Goal: Task Accomplishment & Management: Manage account settings

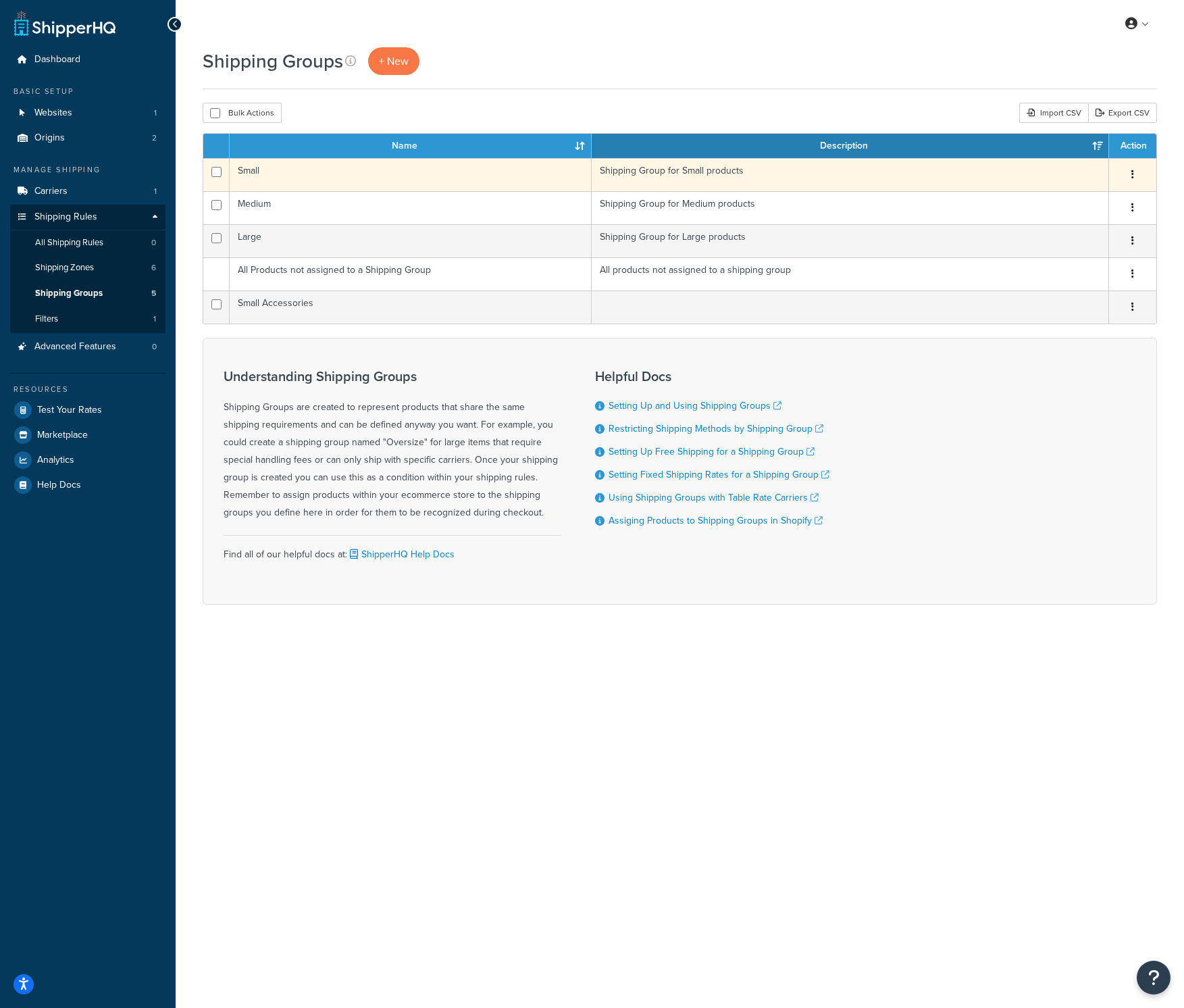
click at [1132, 173] on icon "button" at bounding box center [1132, 175] width 2 height 10
click at [1074, 263] on link "Delete" at bounding box center [1078, 258] width 106 height 28
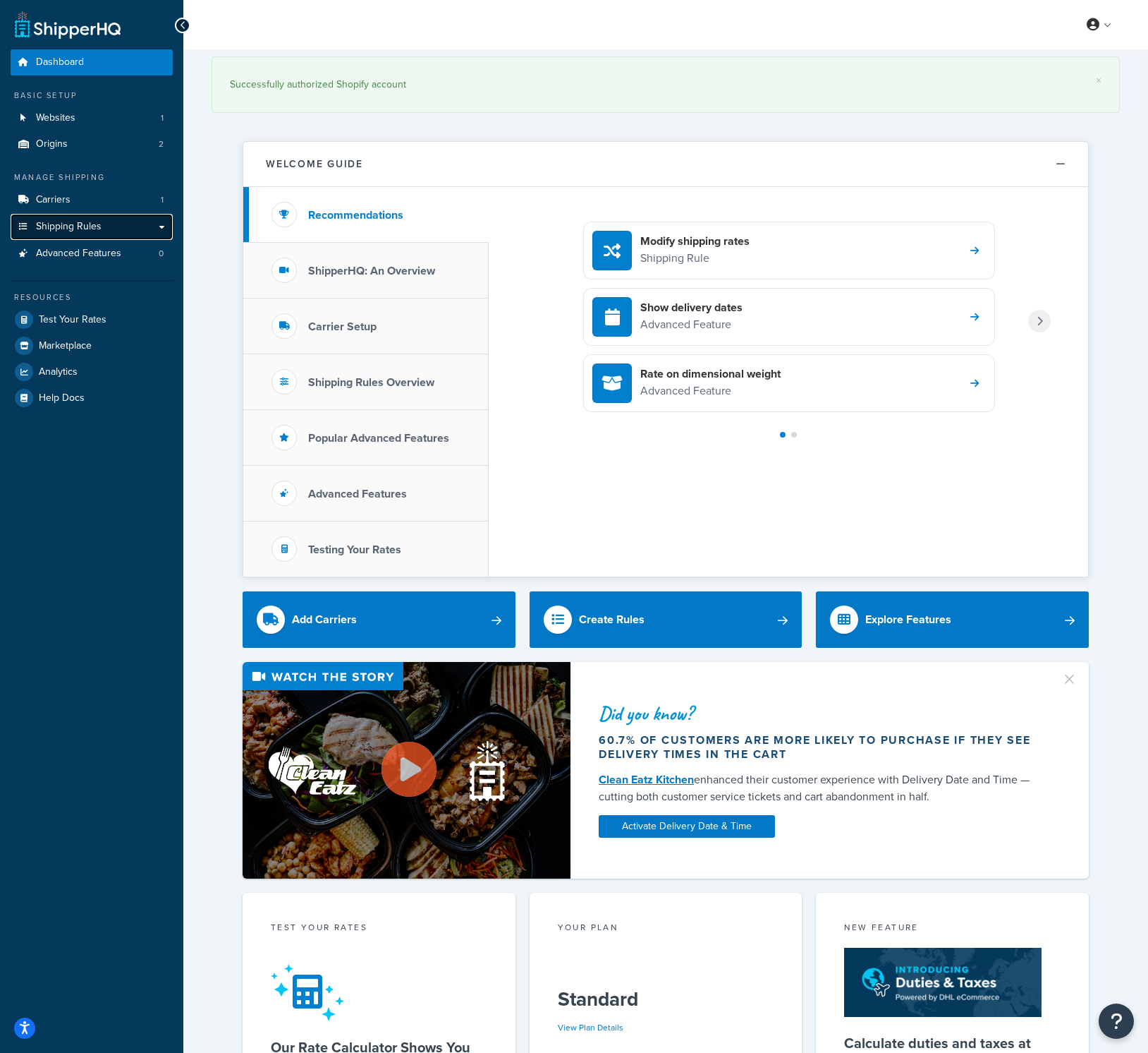
click at [69, 227] on span "Shipping Rules" at bounding box center [69, 227] width 65 height 12
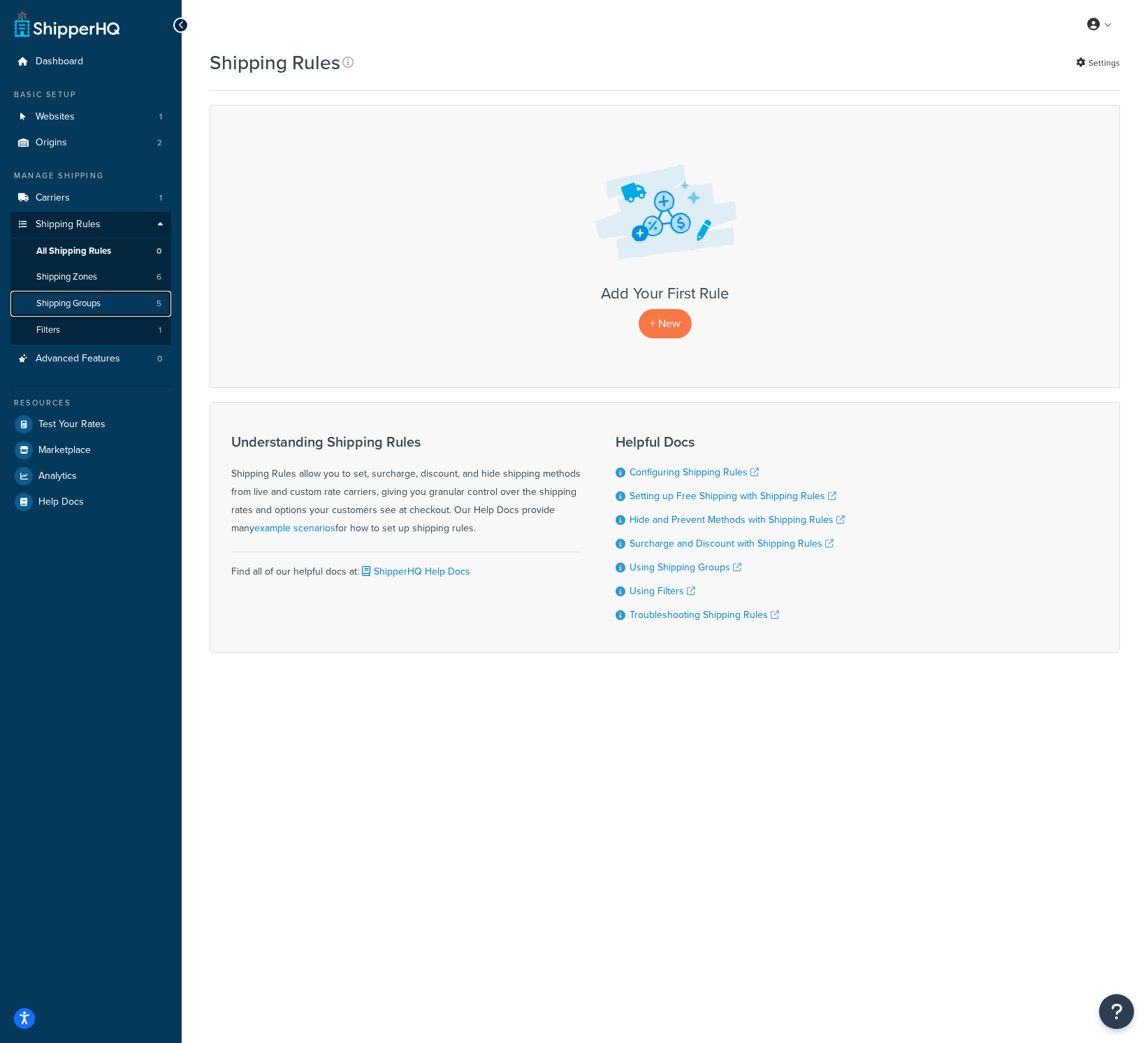
click at [92, 307] on span "Shipping Groups" at bounding box center [69, 303] width 65 height 12
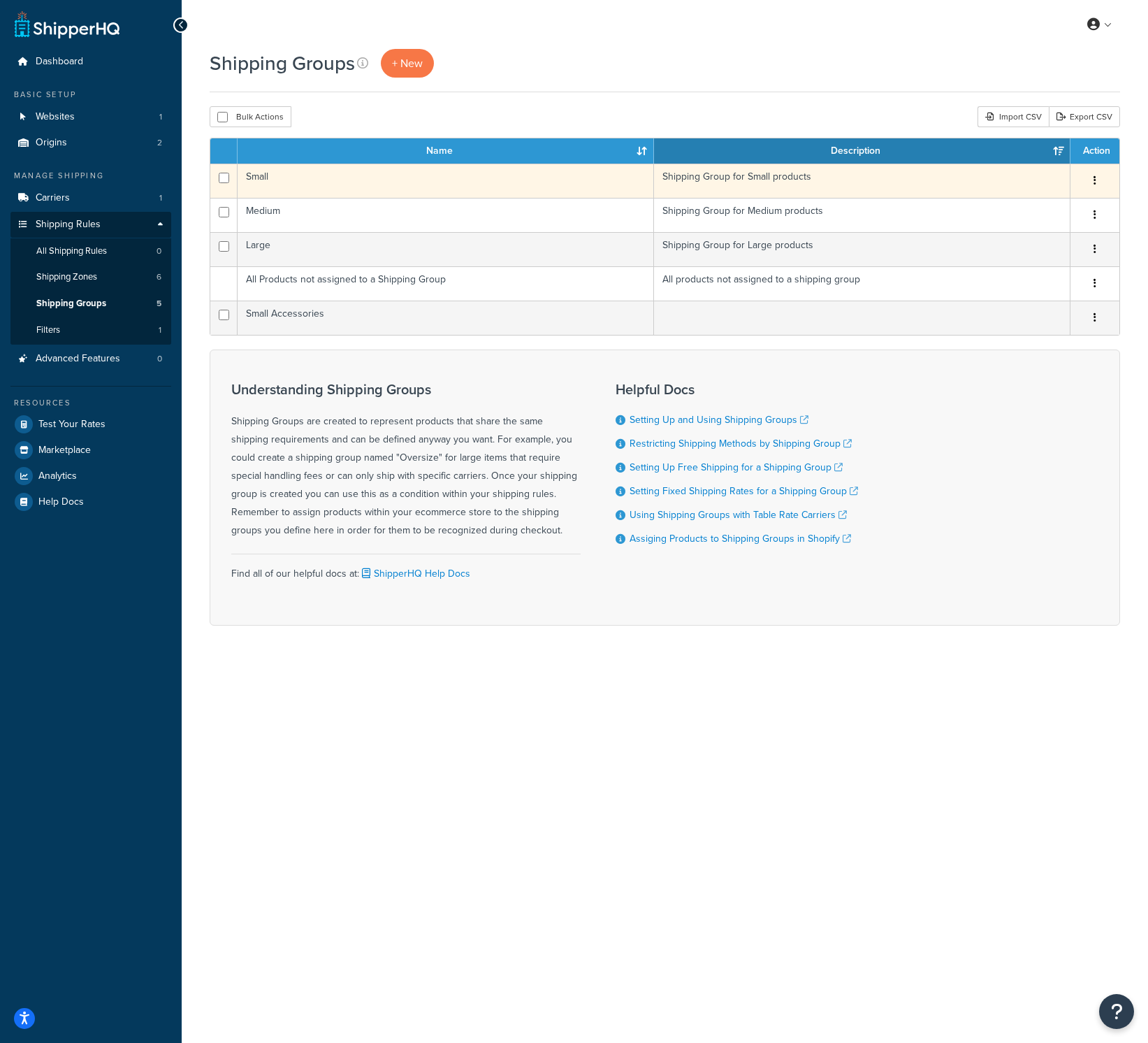
click at [1096, 180] on button "button" at bounding box center [1095, 181] width 20 height 22
click at [1016, 266] on link "Delete" at bounding box center [1038, 267] width 110 height 29
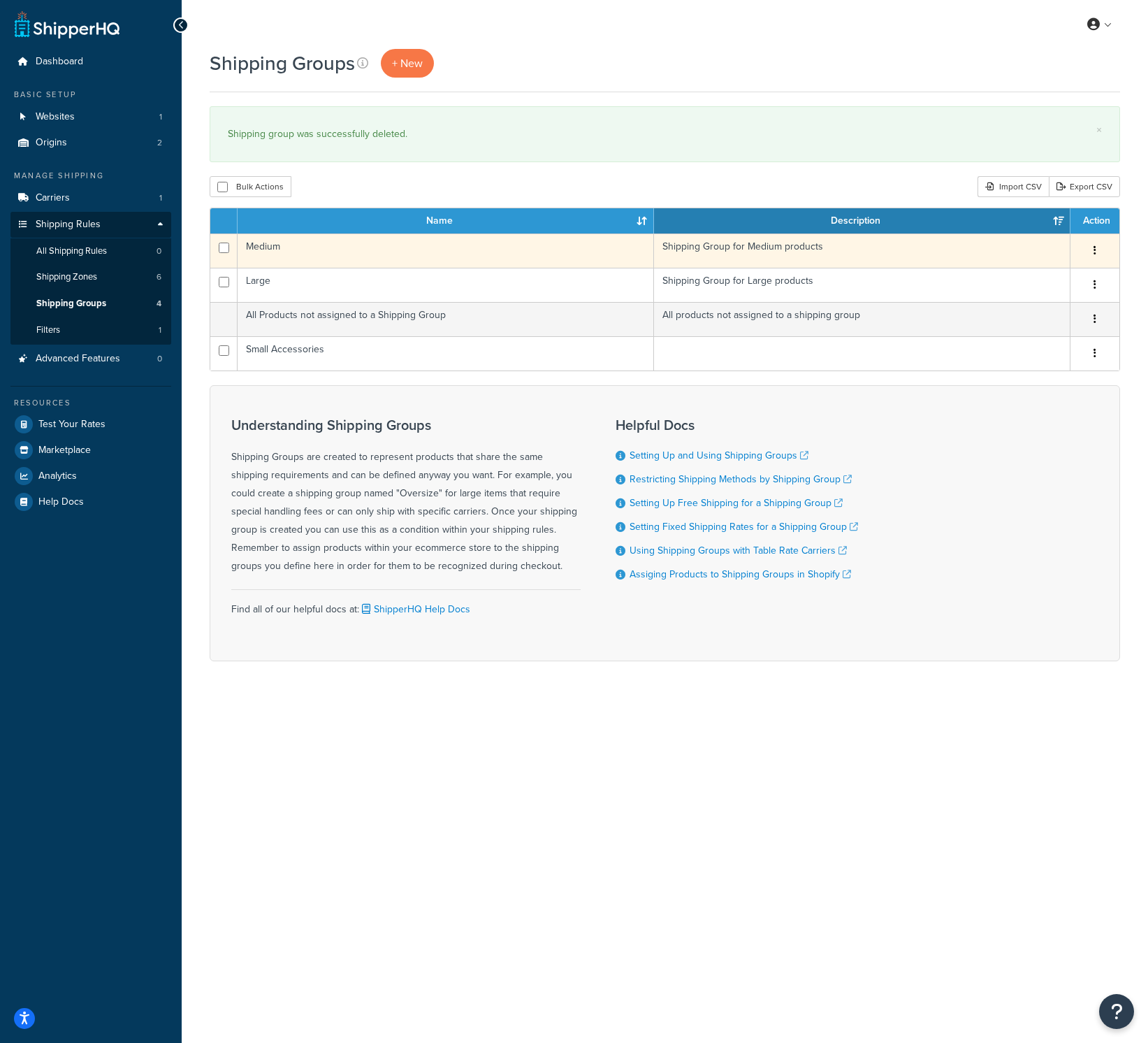
click at [1093, 253] on icon "button" at bounding box center [1094, 250] width 2 height 10
click at [1038, 332] on link "Delete" at bounding box center [1038, 336] width 110 height 29
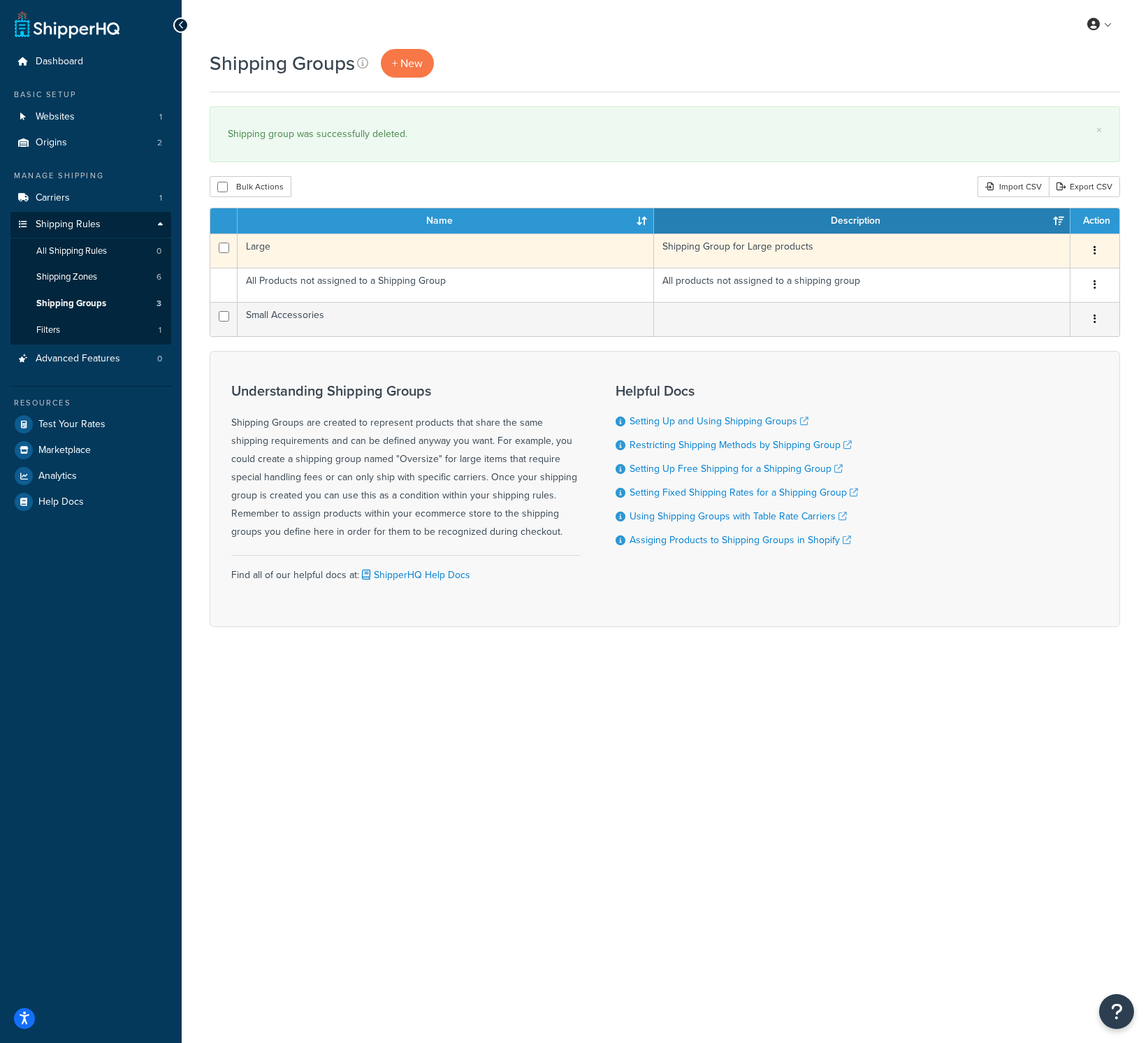
click at [1099, 258] on button "button" at bounding box center [1095, 250] width 20 height 22
click at [1022, 330] on link "Delete" at bounding box center [1038, 336] width 110 height 29
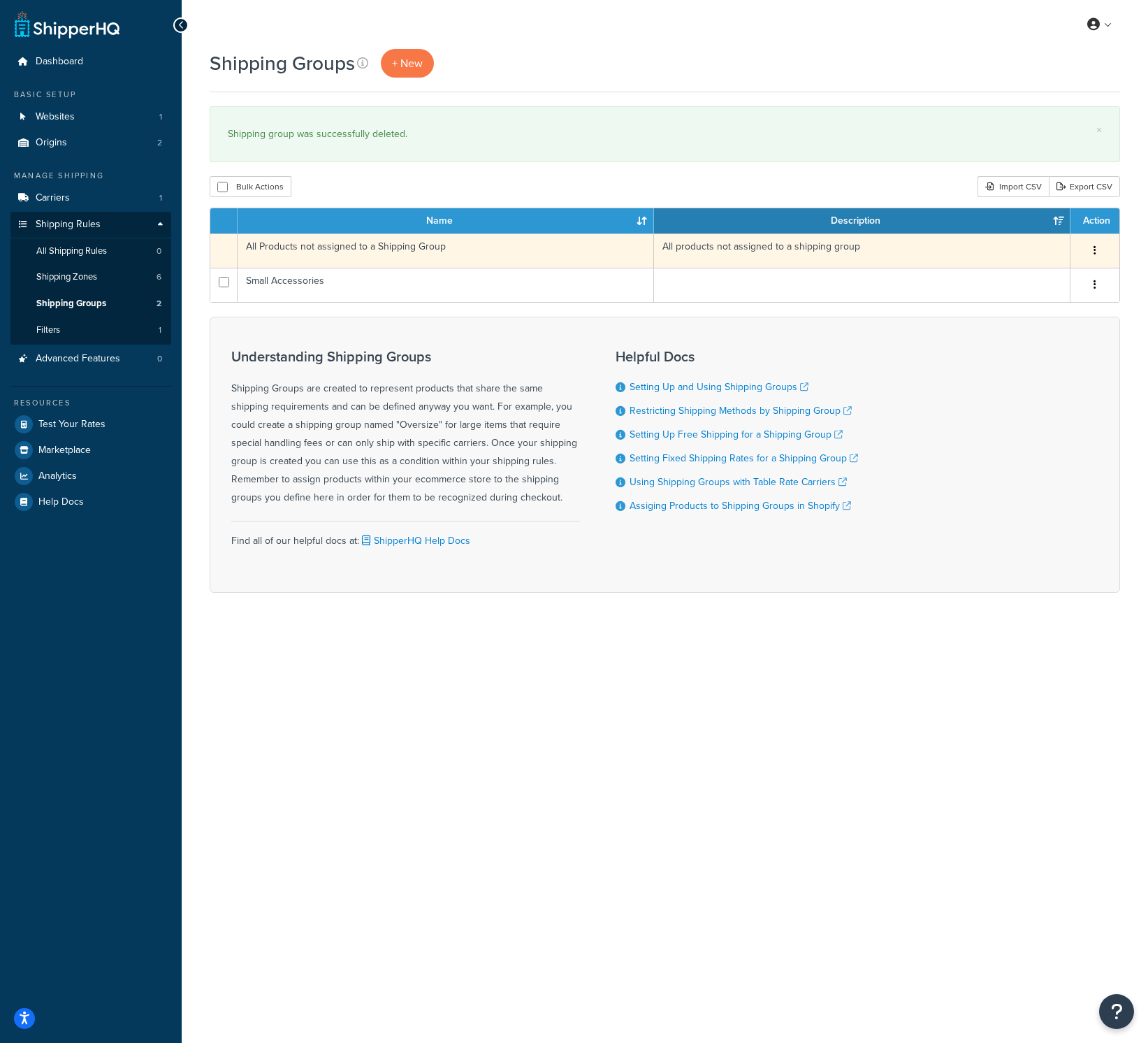
click at [444, 254] on td "All Products not assigned to a Shipping Group" at bounding box center [446, 250] width 417 height 34
click at [525, 253] on td "All Products not assigned to a Shipping Group" at bounding box center [446, 250] width 417 height 34
click at [1099, 249] on button "button" at bounding box center [1095, 250] width 20 height 22
click at [880, 261] on td "All products not assigned to a shipping group" at bounding box center [862, 250] width 417 height 34
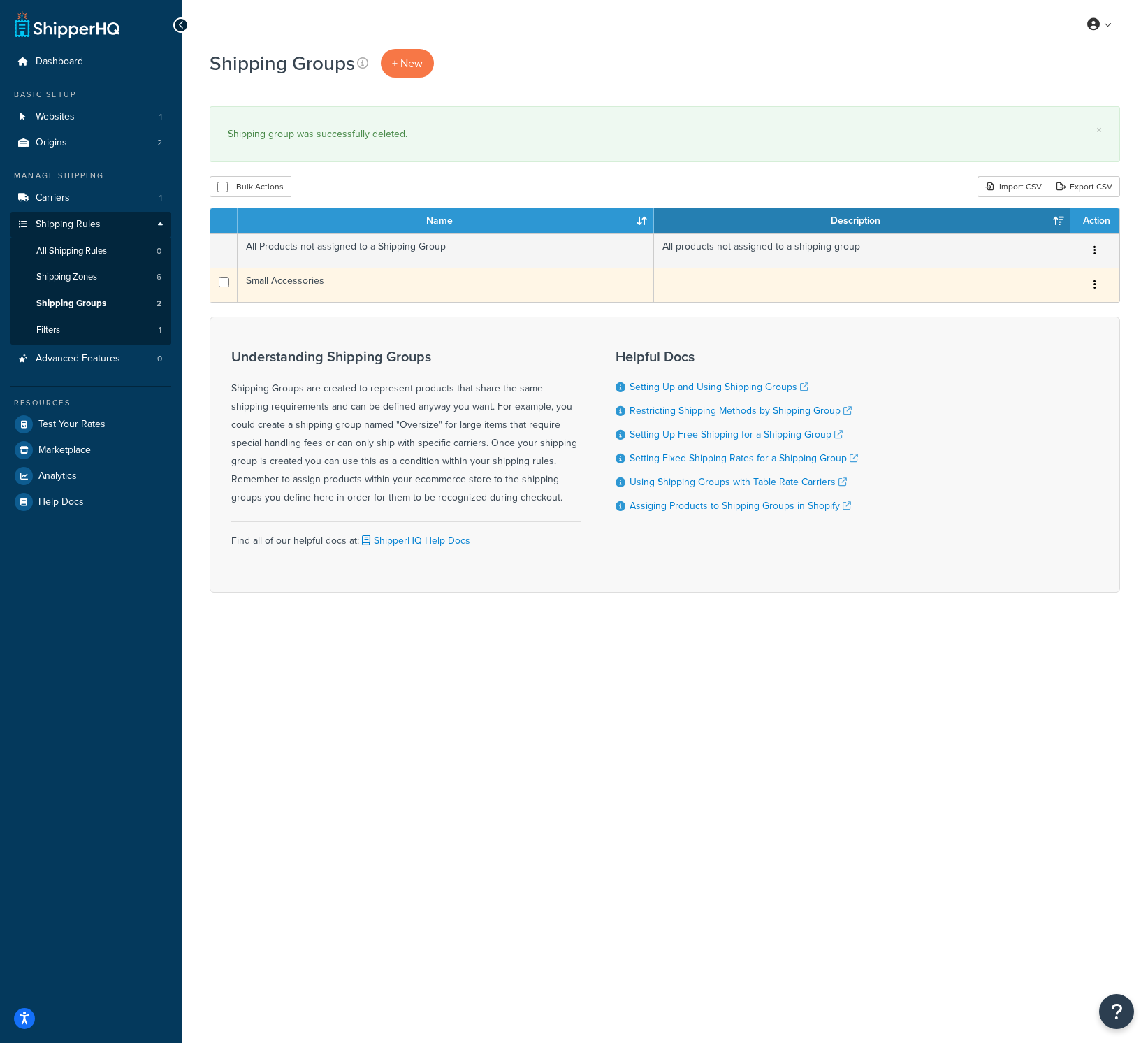
click at [1096, 288] on button "button" at bounding box center [1095, 285] width 20 height 22
click at [1030, 315] on link "Edit" at bounding box center [1038, 313] width 110 height 29
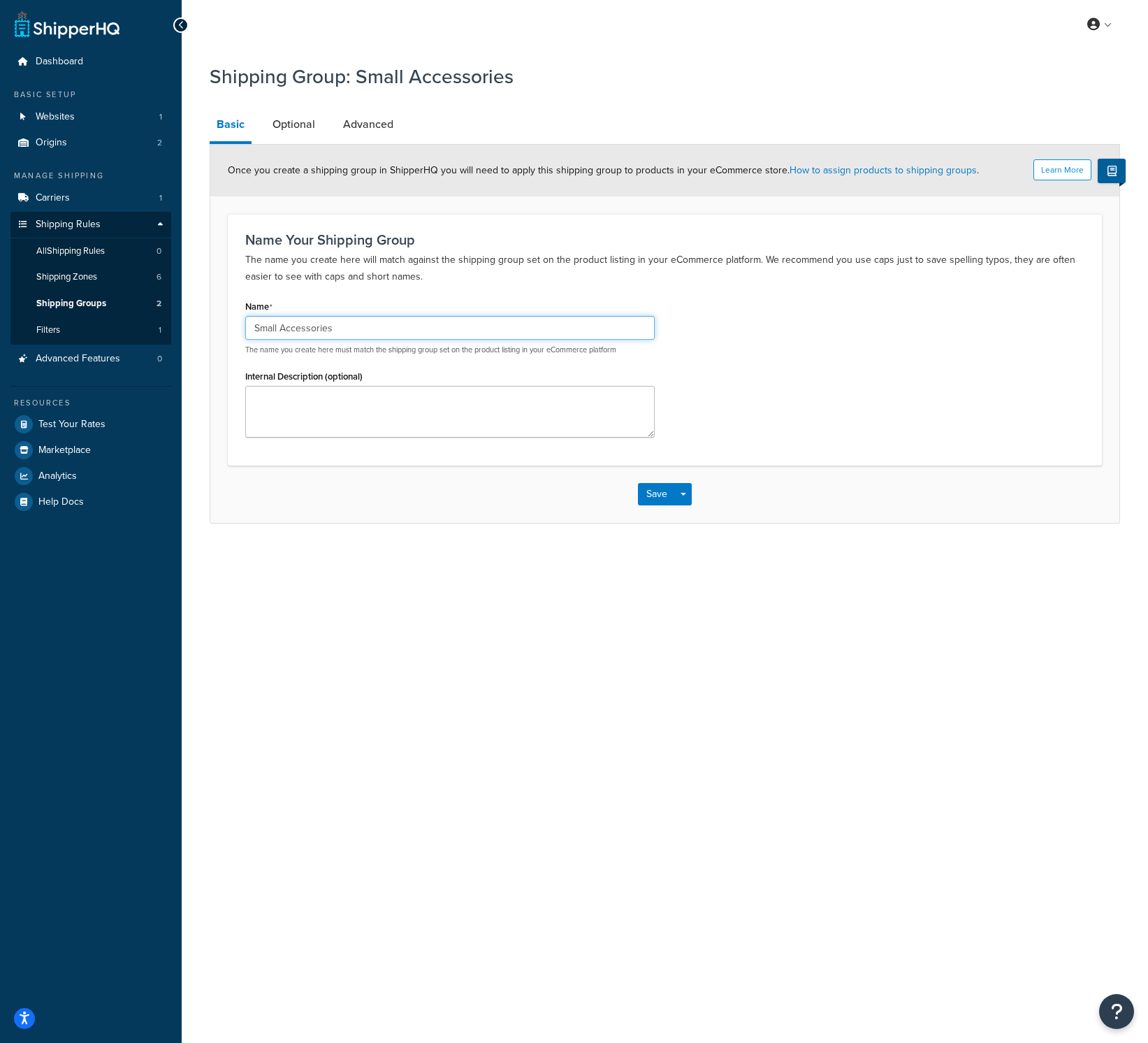
click at [454, 324] on input "Small Accessories" at bounding box center [450, 327] width 409 height 24
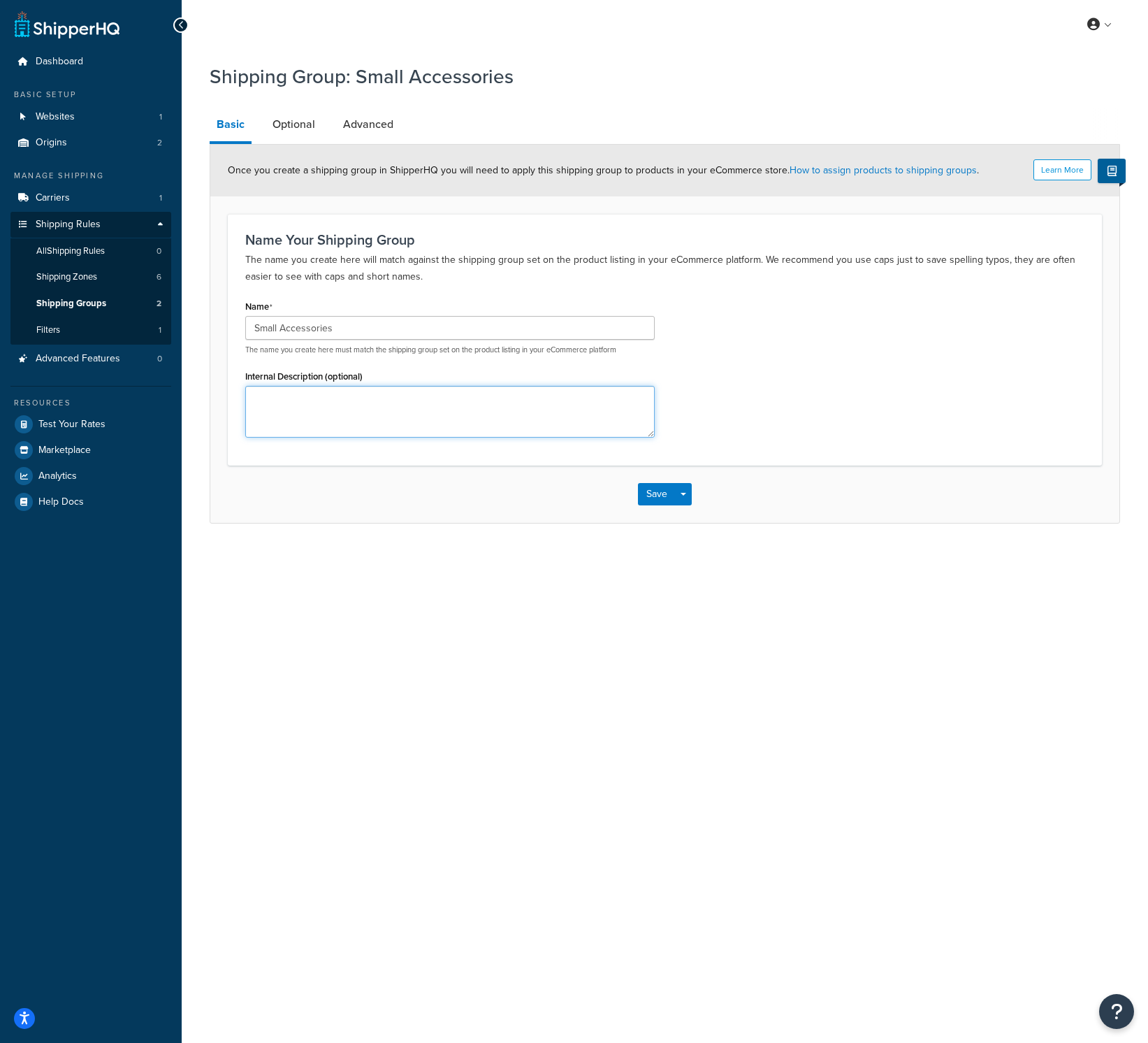
click at [383, 397] on textarea "Internal Description (optional)" at bounding box center [450, 412] width 409 height 51
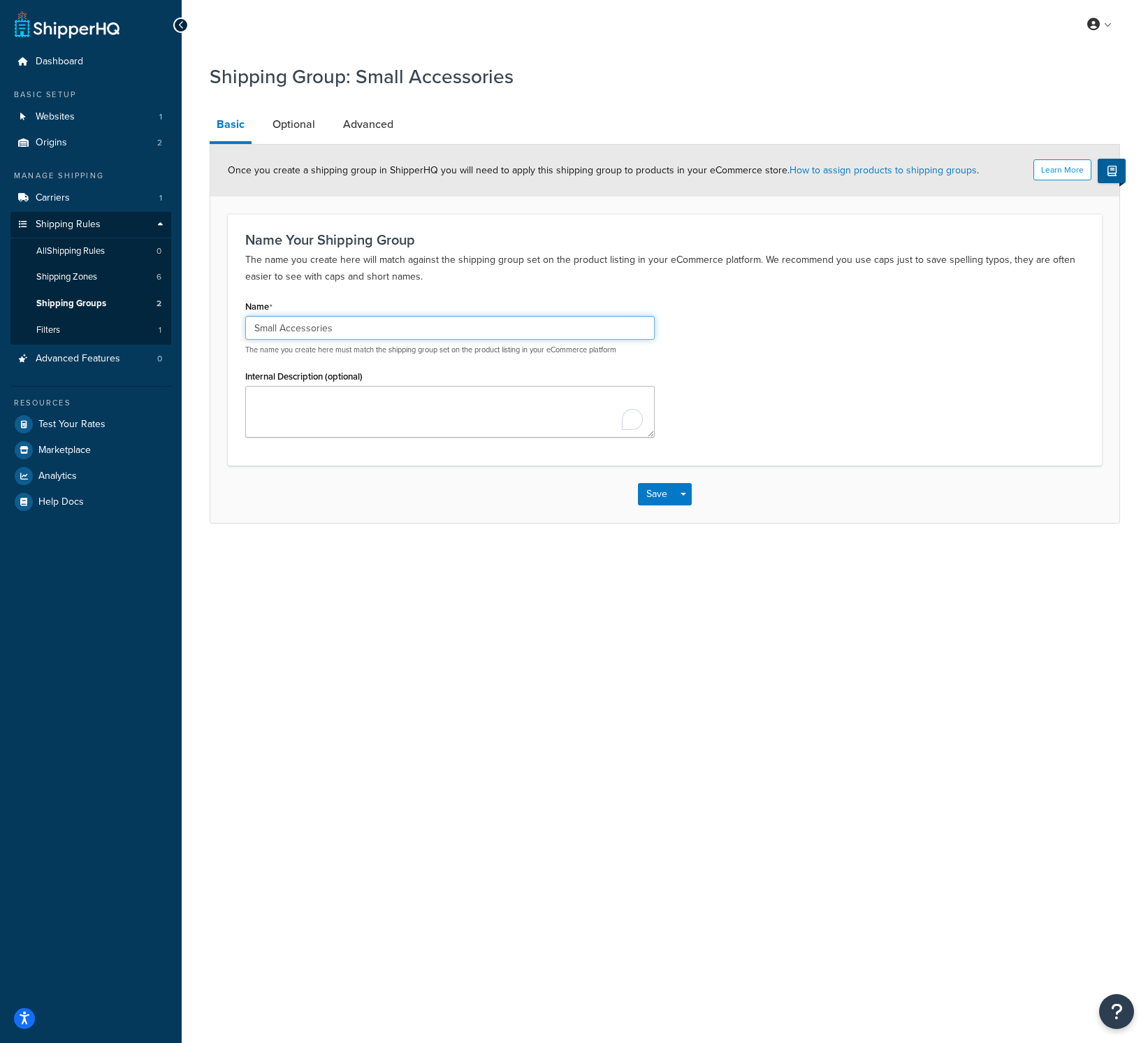
click at [461, 332] on input "Small Accessories" at bounding box center [450, 327] width 409 height 24
click at [461, 331] on input "Small Accessories" at bounding box center [450, 327] width 409 height 24
paste input "Parcel"
type input "Small Parcel"
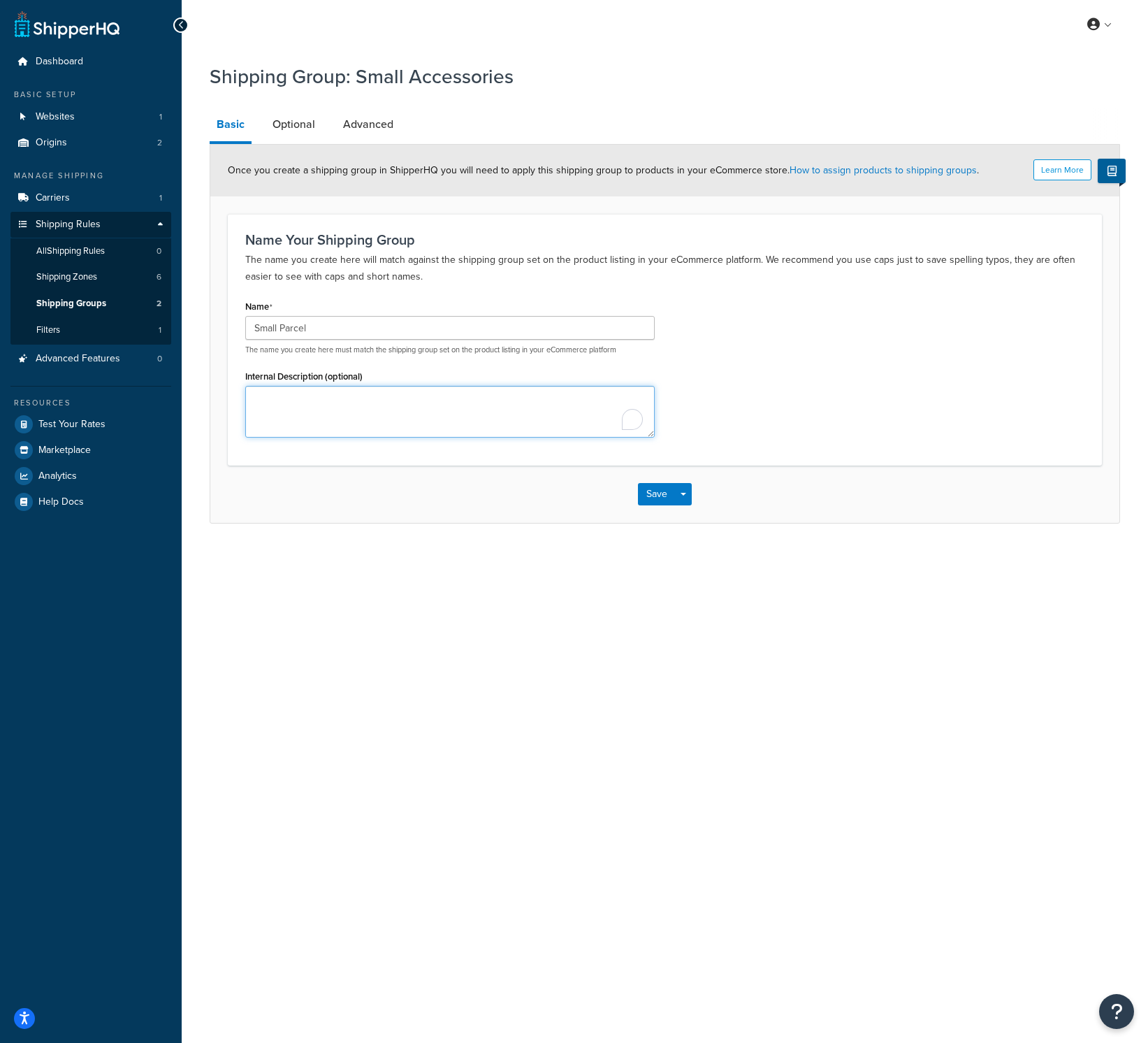
click at [391, 423] on textarea "Internal Description (optional)" at bounding box center [450, 412] width 409 height 51
click at [416, 421] on textarea "Internal Description (optional)" at bounding box center [450, 412] width 409 height 51
type textarea "Less than 50lbs"
click at [660, 496] on button "Save" at bounding box center [657, 494] width 38 height 22
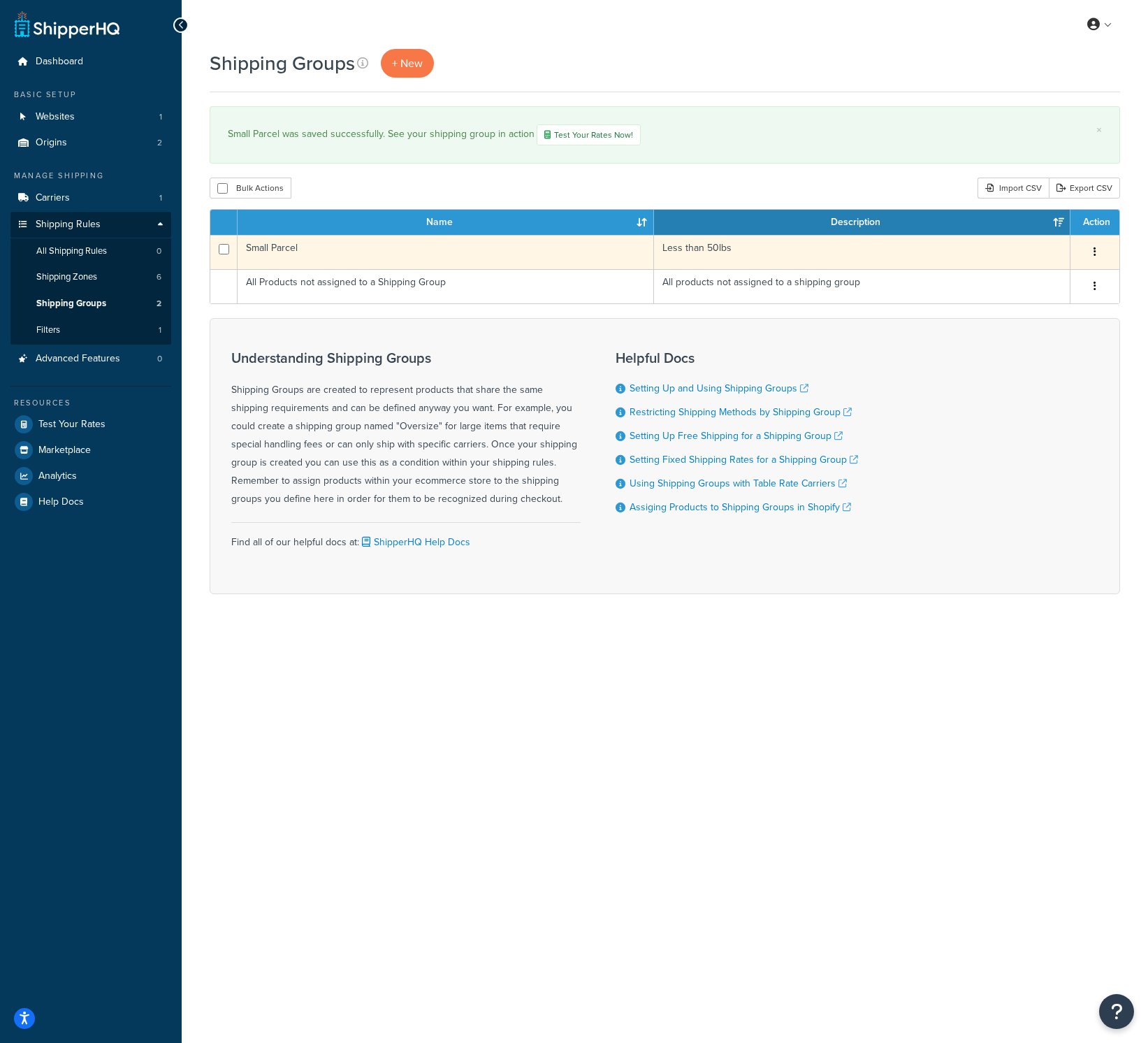
click at [1097, 254] on button "button" at bounding box center [1095, 252] width 20 height 22
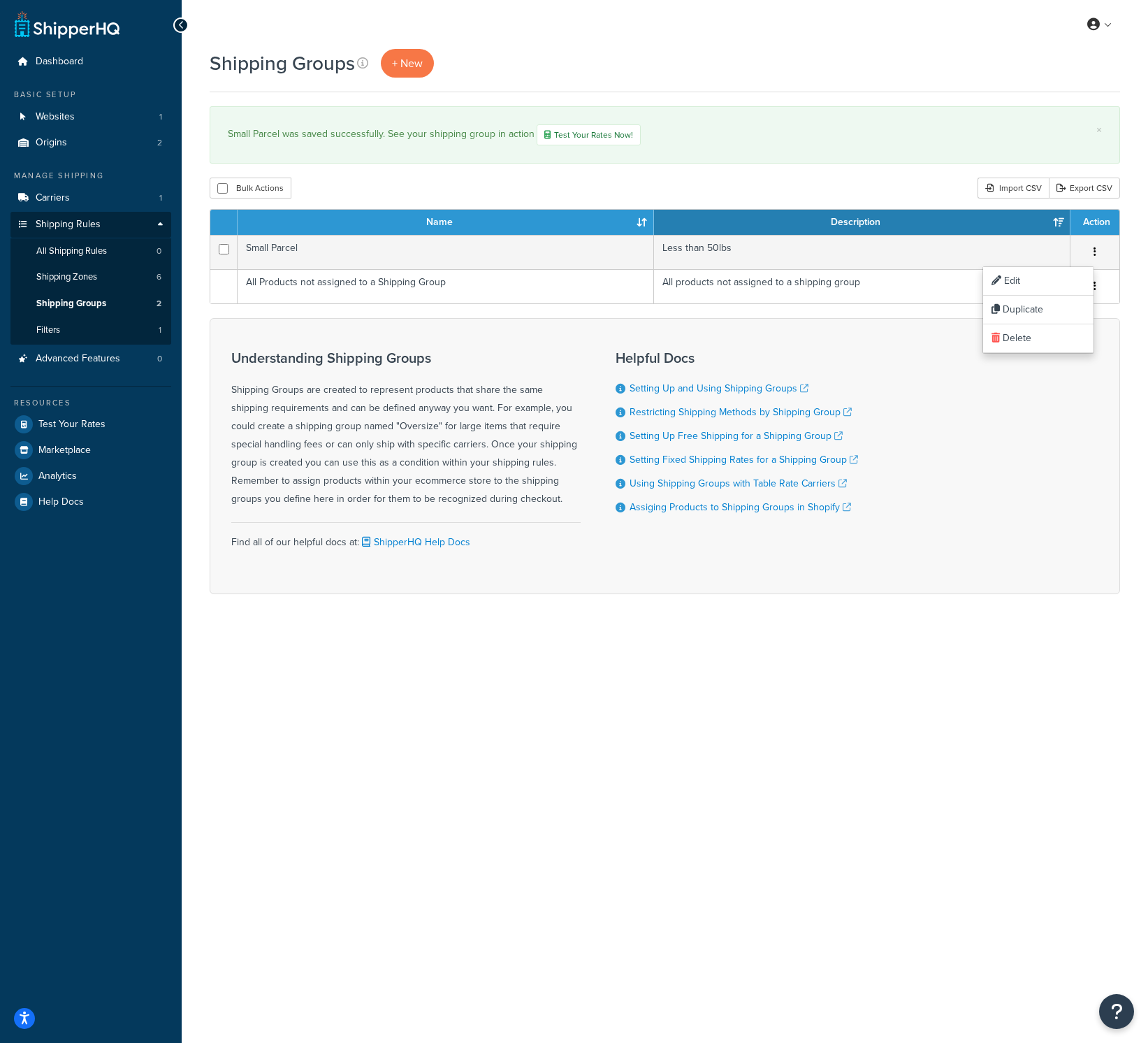
drag, startPoint x: 924, startPoint y: 684, endPoint x: 651, endPoint y: 536, distance: 310.5
click at [923, 684] on div "My Profile Billing Global Settings Contact Us Logout Shipping Groups + New × Sm…" at bounding box center [664, 521] width 967 height 1043
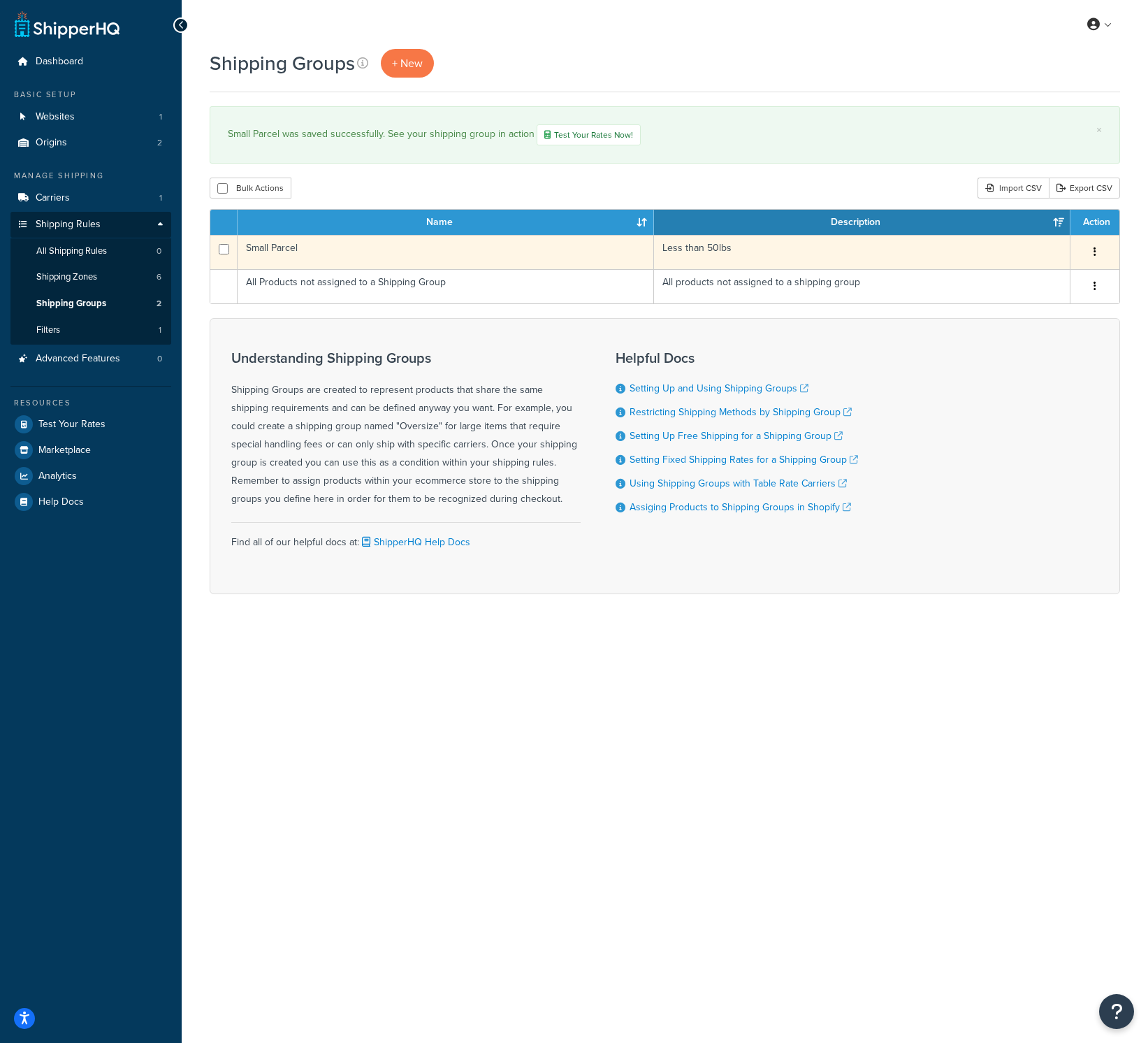
click at [509, 240] on td "Small Parcel" at bounding box center [446, 251] width 417 height 34
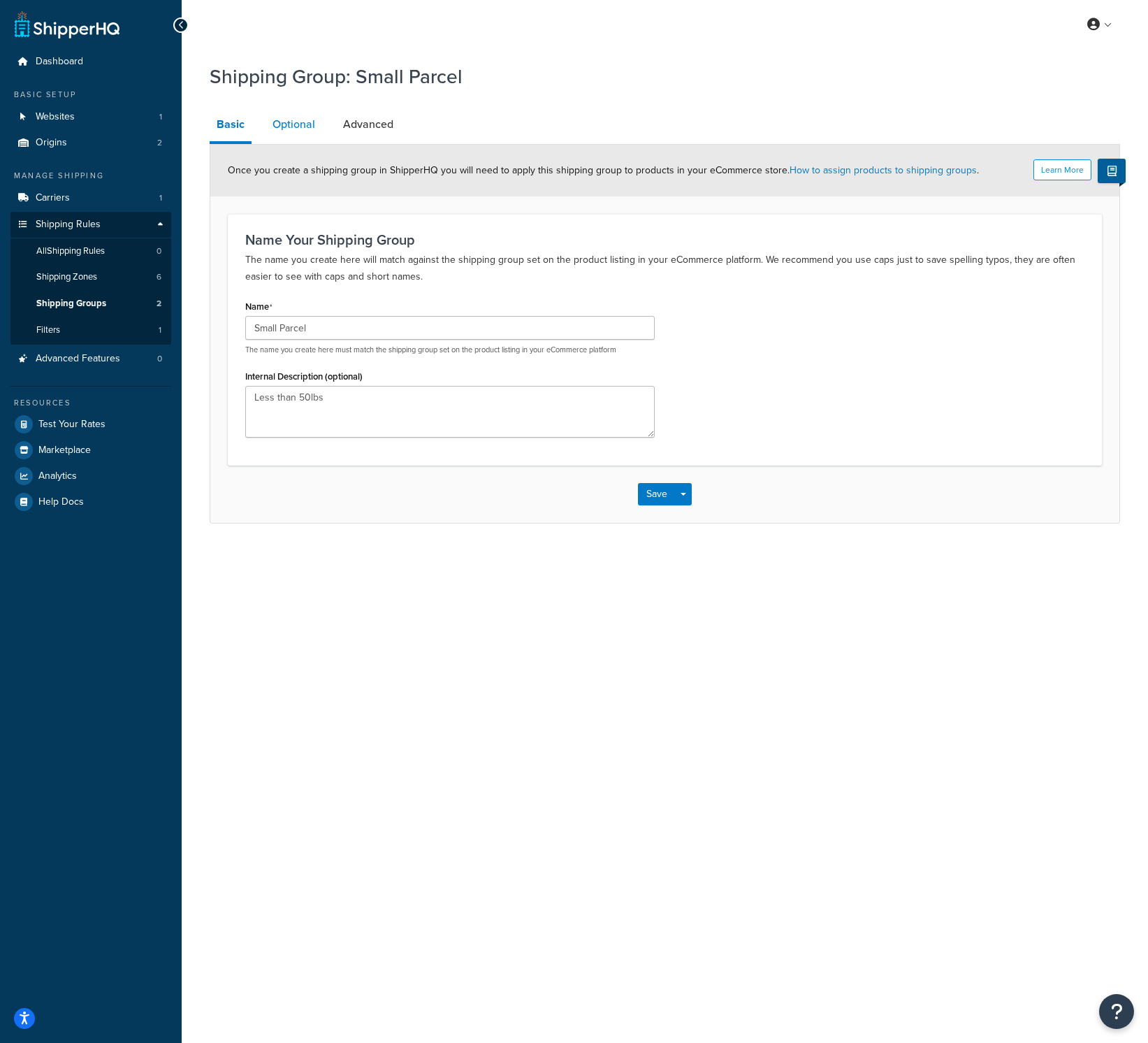
click at [292, 128] on link "Optional" at bounding box center [294, 124] width 56 height 33
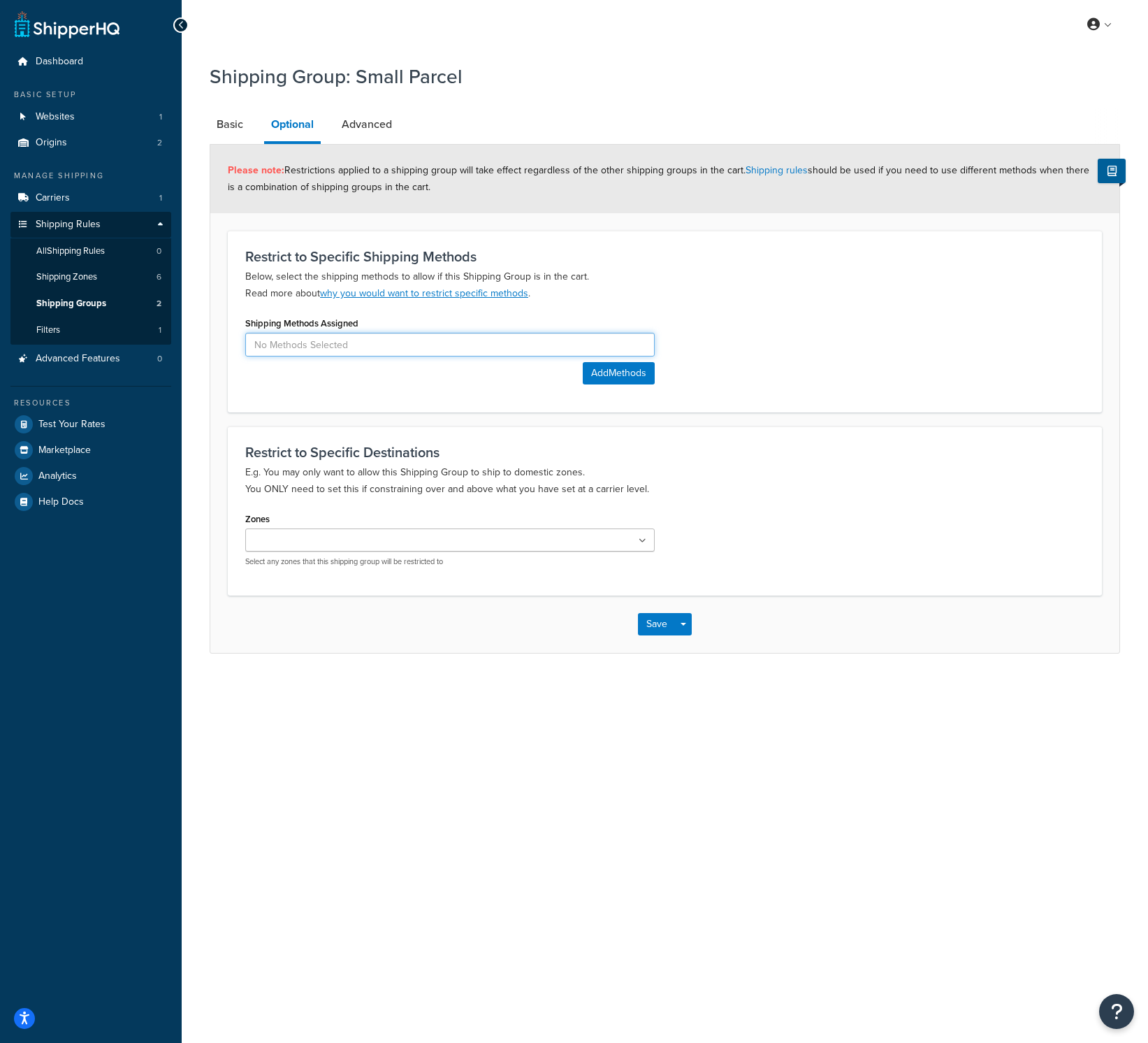
click at [388, 337] on input at bounding box center [450, 345] width 409 height 24
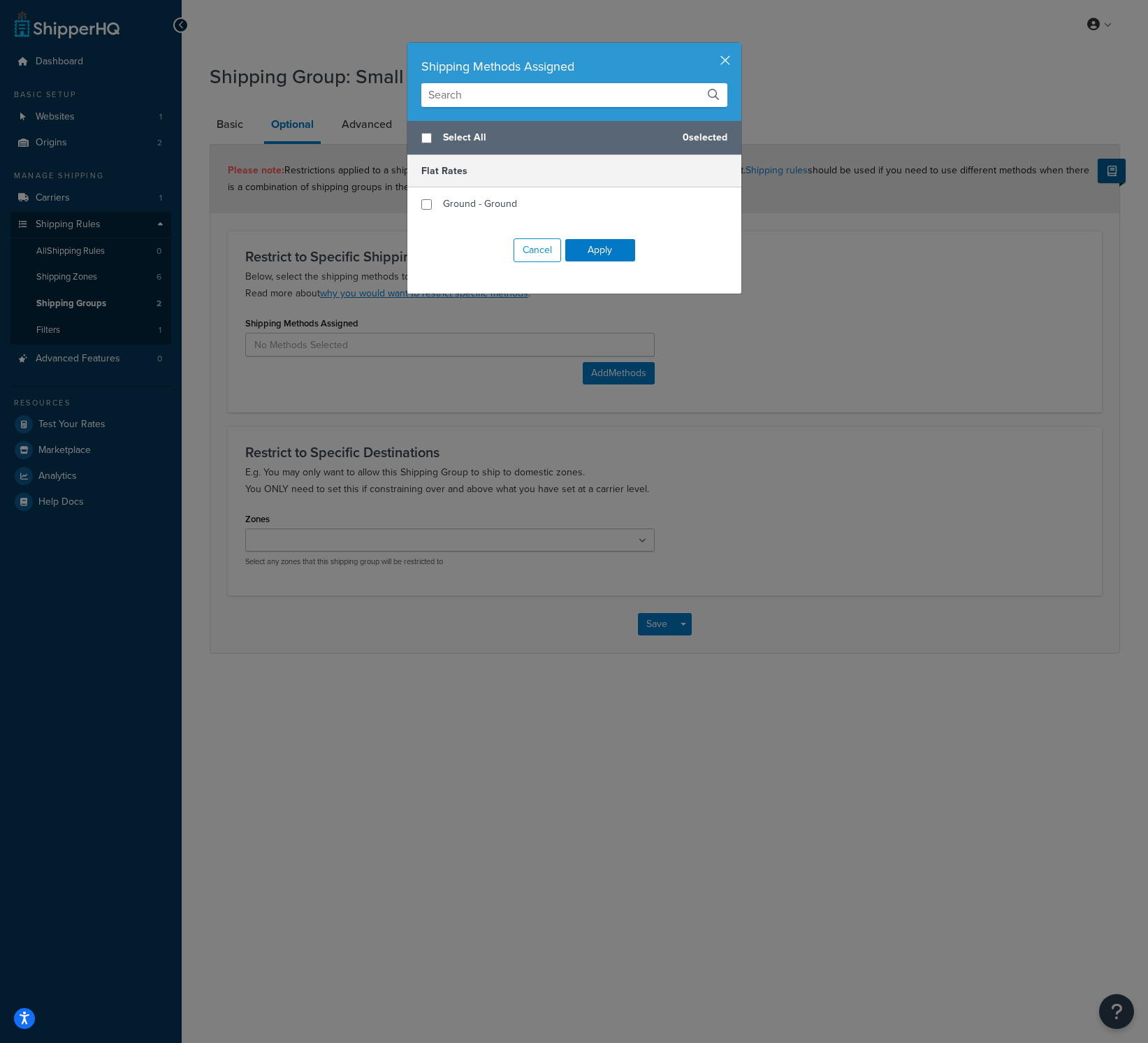
click at [668, 103] on input "text" at bounding box center [574, 94] width 306 height 24
click at [726, 65] on div "Shipping Methods Assigned" at bounding box center [574, 81] width 334 height 78
click at [738, 46] on button "button" at bounding box center [740, 44] width 3 height 3
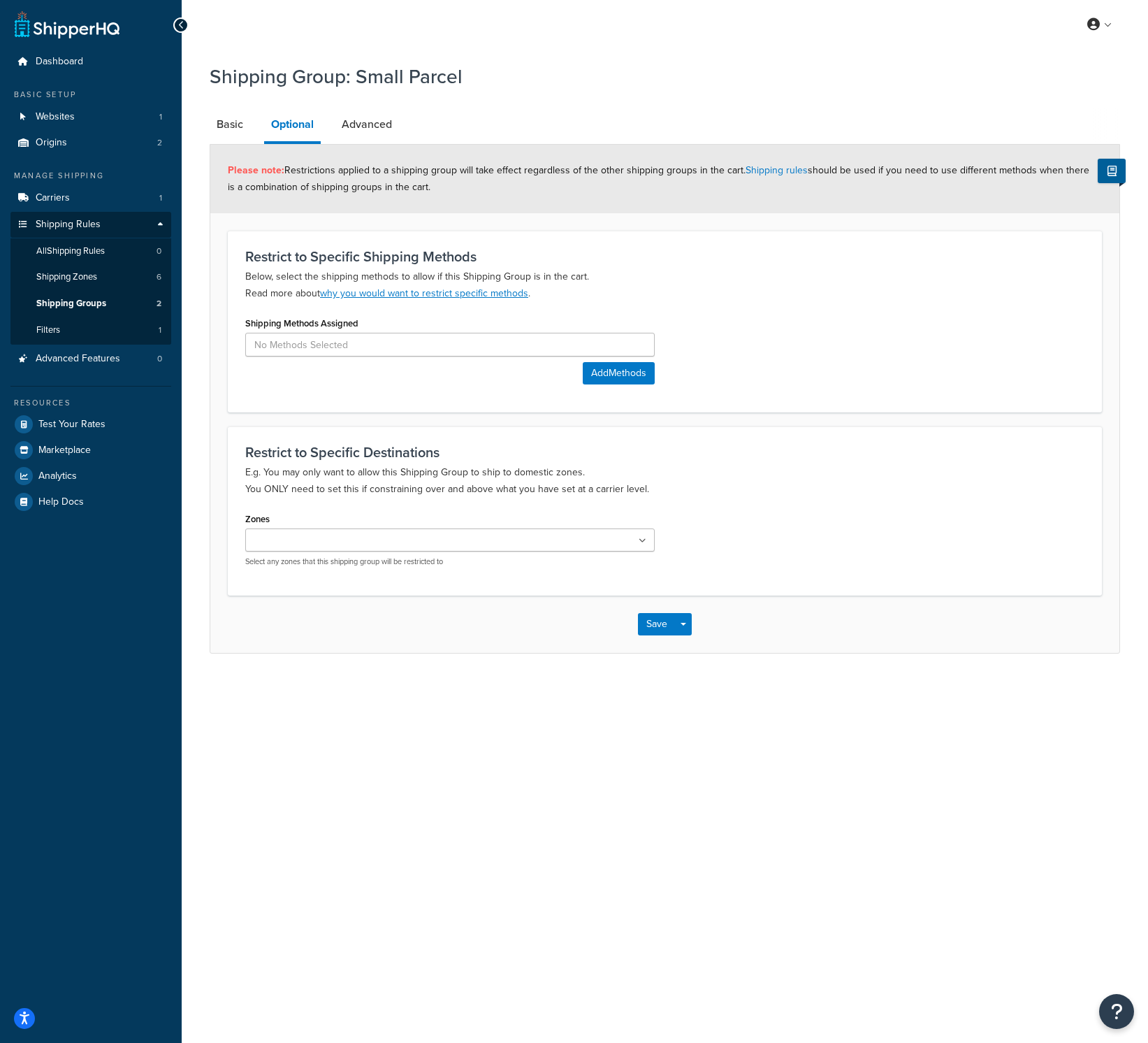
click at [523, 552] on div "US 48 US APO US Midwest [GEOGRAPHIC_DATA] POBox Select any zones that this ship…" at bounding box center [450, 548] width 409 height 38
click at [552, 534] on ul at bounding box center [450, 540] width 409 height 23
click at [777, 511] on div "Zones US 48 US APO US Midwest [GEOGRAPHIC_DATA] POBox Select any zones that thi…" at bounding box center [664, 543] width 860 height 69
click at [371, 131] on link "Advanced" at bounding box center [367, 124] width 65 height 33
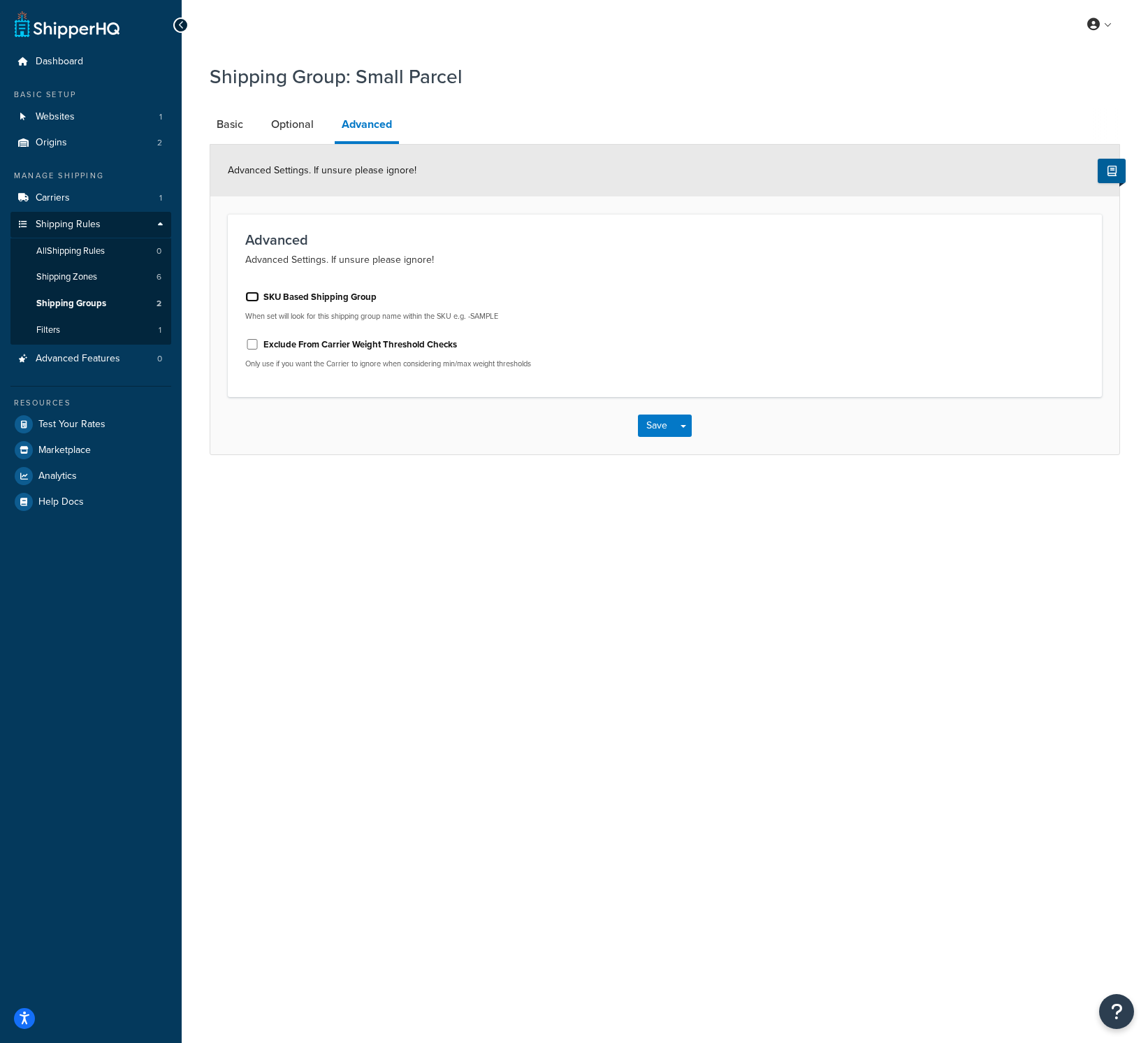
click at [255, 298] on input "SKU Based Shipping Group" at bounding box center [252, 297] width 14 height 11
click at [257, 297] on input "SKU Based Shipping Group" at bounding box center [252, 297] width 14 height 11
checkbox input "false"
click at [301, 128] on link "Optional" at bounding box center [292, 124] width 56 height 33
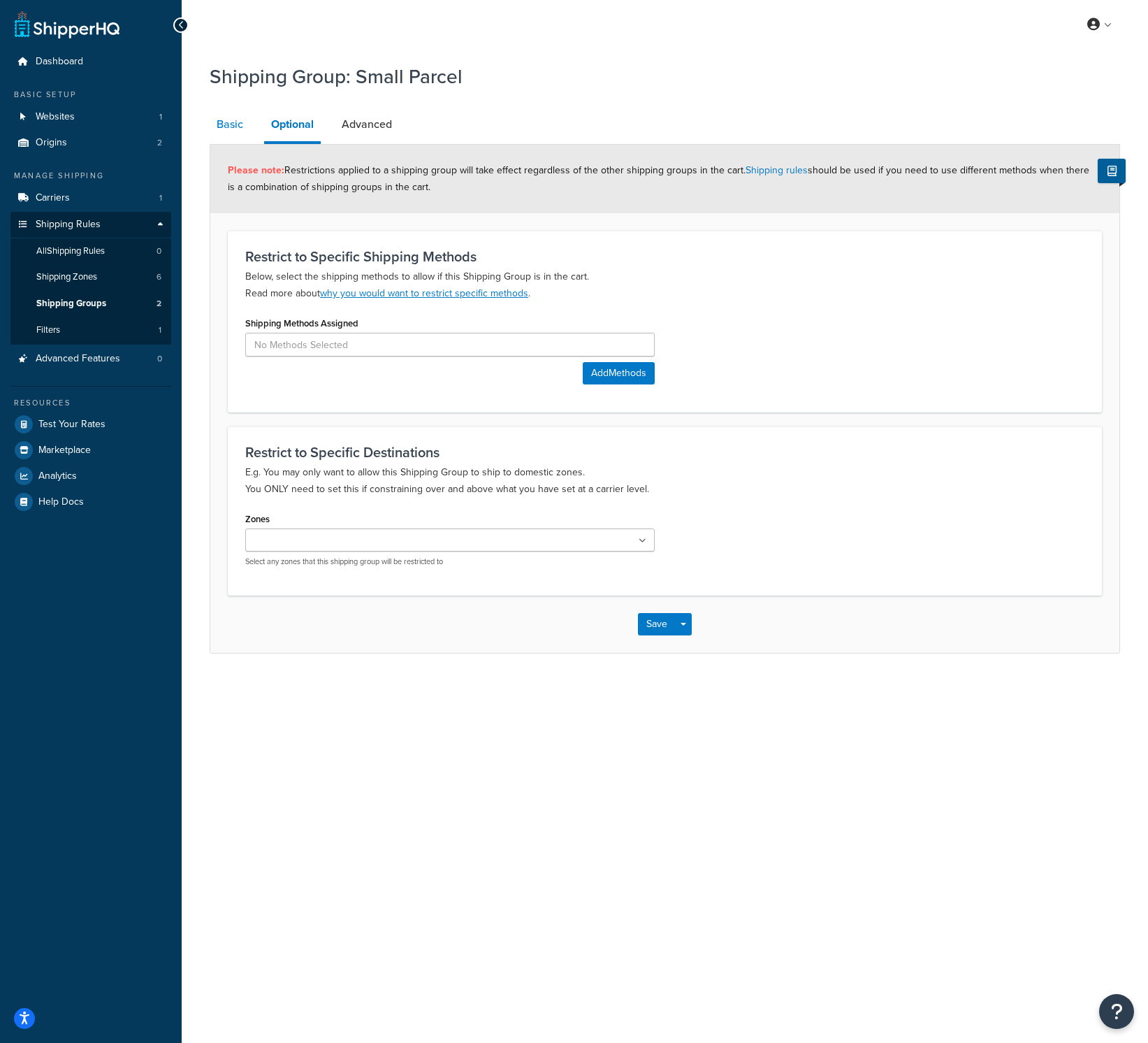
click at [226, 129] on link "Basic" at bounding box center [229, 124] width 41 height 33
